Goal: Task Accomplishment & Management: Use online tool/utility

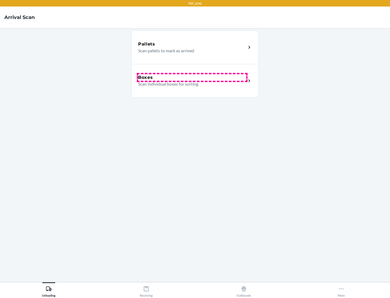
click at [192, 78] on div "Boxes" at bounding box center [192, 77] width 108 height 7
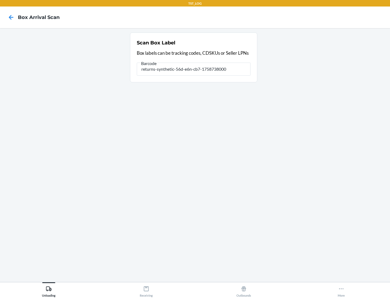
type input "returns-synthetic-56d-e6n-cb7-1758738000"
